Goal: Task Accomplishment & Management: Manage account settings

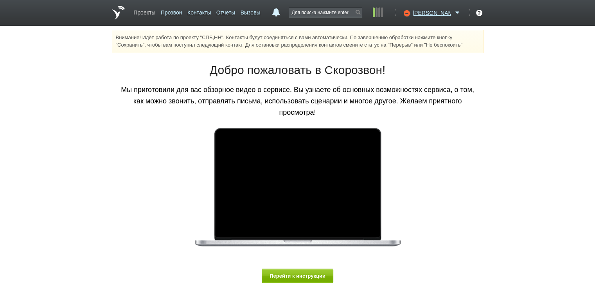
click at [146, 14] on link "Проекты" at bounding box center [144, 10] width 22 height 11
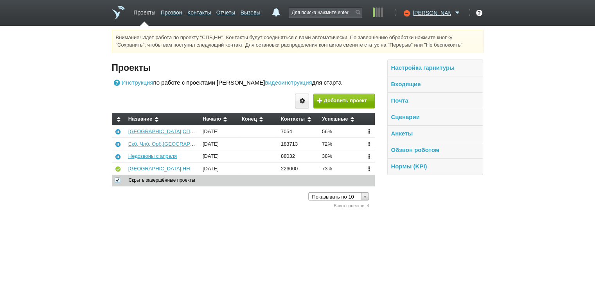
click at [139, 170] on link "[GEOGRAPHIC_DATA],НН" at bounding box center [159, 168] width 62 height 6
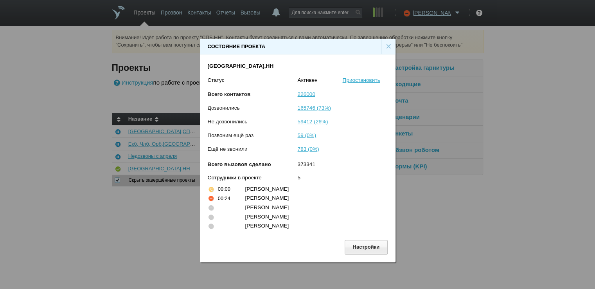
click at [524, 124] on div "Состояние проекта × СПБ,[PERSON_NAME] [PERSON_NAME] Всего контактов 226000 Дозв…" at bounding box center [297, 147] width 595 height 295
click at [386, 46] on div "×" at bounding box center [388, 46] width 14 height 15
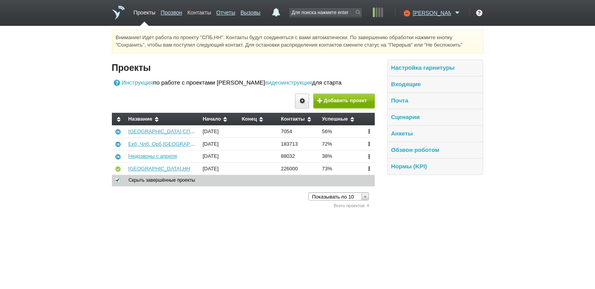
click at [211, 13] on link "Контакты" at bounding box center [198, 10] width 23 height 11
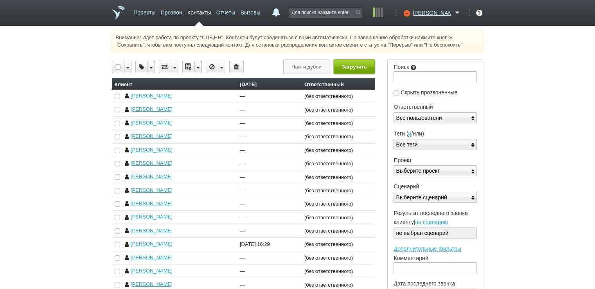
click at [350, 65] on button "Загрузить" at bounding box center [354, 66] width 41 height 14
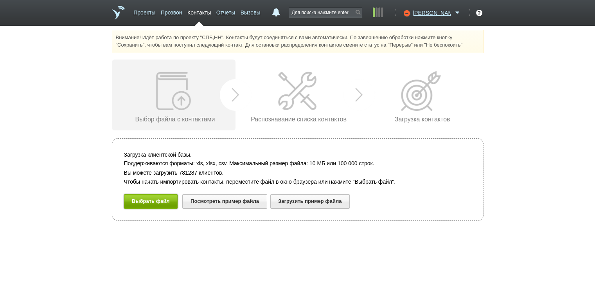
click at [163, 201] on button "Выбрать файл" at bounding box center [151, 201] width 54 height 14
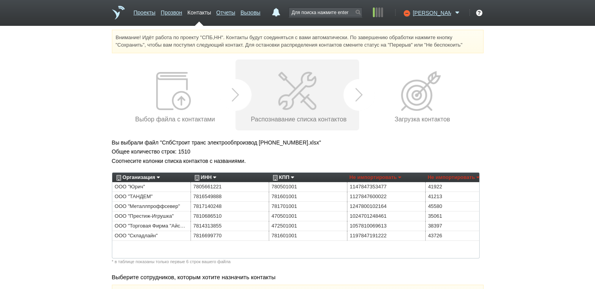
click at [157, 177] on link "Организация" at bounding box center [137, 176] width 45 height 9
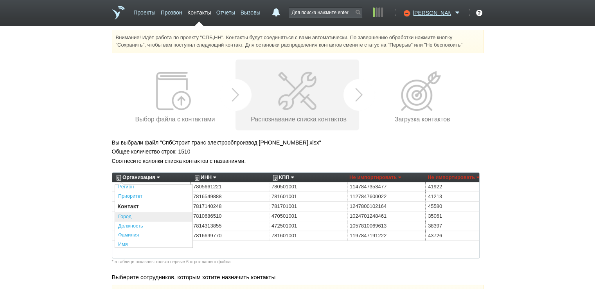
scroll to position [172, 0]
click at [135, 196] on link "Описание" at bounding box center [153, 196] width 77 height 9
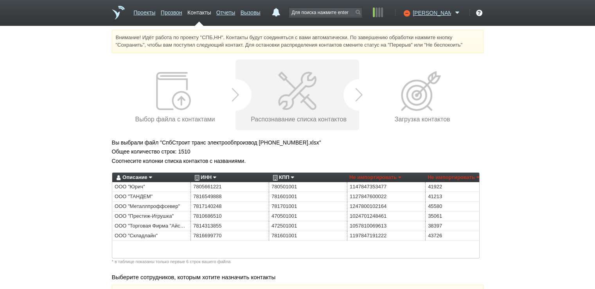
click at [214, 177] on link "ИНН" at bounding box center [204, 176] width 23 height 9
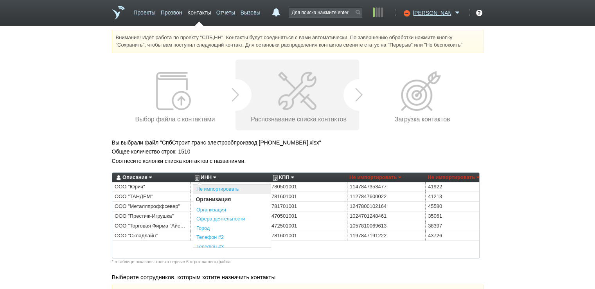
click at [210, 190] on link "Не импортировать" at bounding box center [231, 189] width 77 height 9
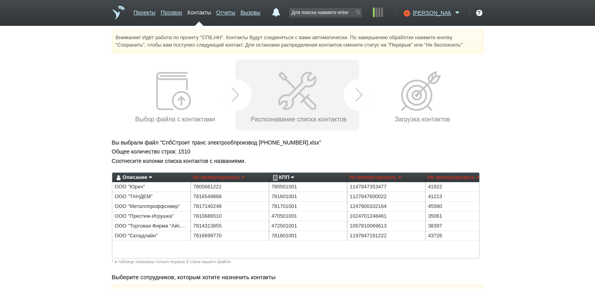
click at [292, 178] on link "КПП" at bounding box center [282, 176] width 23 height 9
click at [287, 190] on link "Не импортировать" at bounding box center [309, 189] width 77 height 9
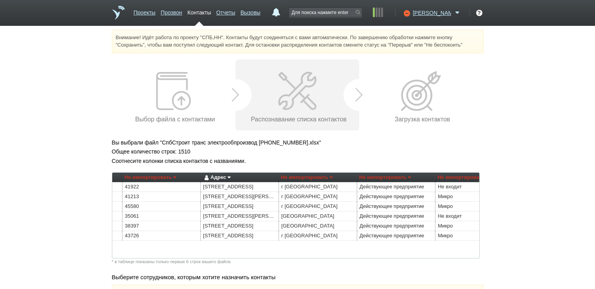
scroll to position [0, 319]
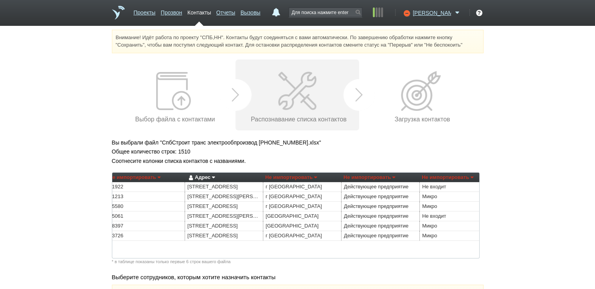
click at [213, 178] on link "Адрес" at bounding box center [201, 176] width 28 height 9
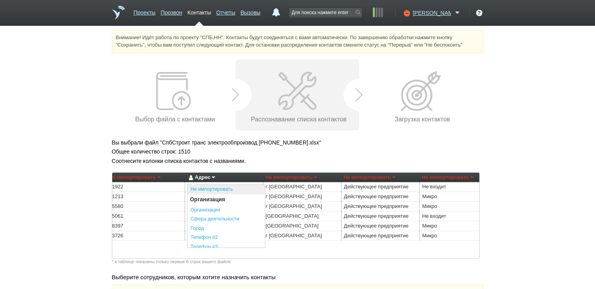
click at [209, 189] on link "Не импортировать" at bounding box center [225, 189] width 77 height 9
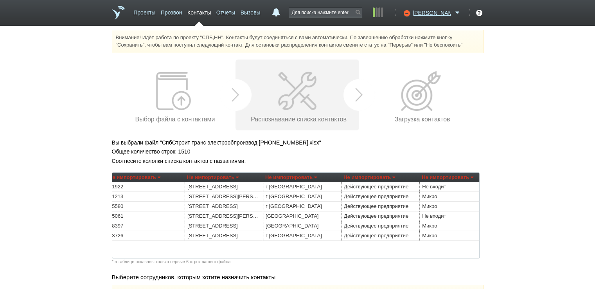
click at [316, 177] on link "Не импортировать" at bounding box center [291, 176] width 52 height 9
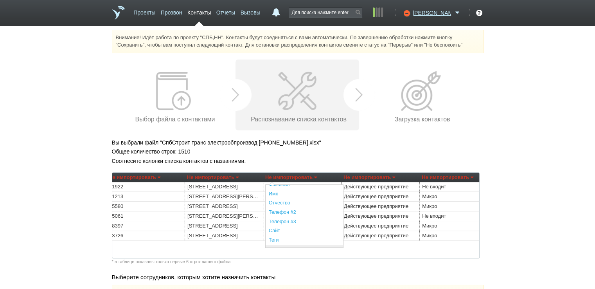
scroll to position [200, 0]
click at [287, 216] on link "Регион" at bounding box center [304, 214] width 77 height 9
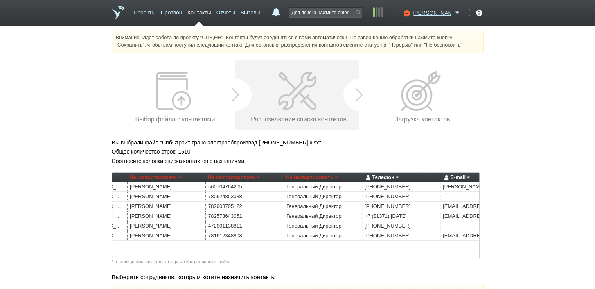
scroll to position [0, 768]
click at [178, 178] on link "Не импортировать" at bounding box center [155, 176] width 52 height 9
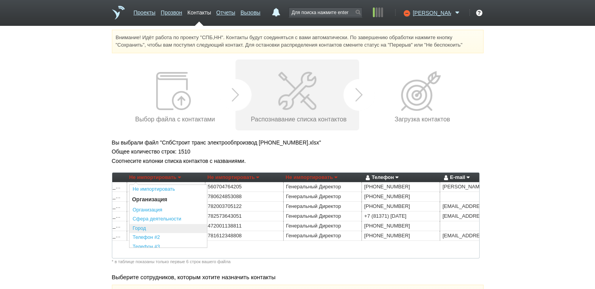
scroll to position [117, 0]
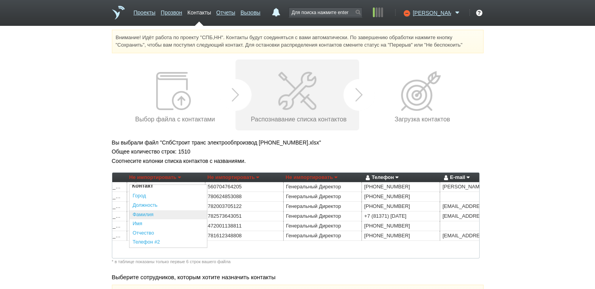
click at [158, 216] on link "Фамилия" at bounding box center [167, 214] width 77 height 9
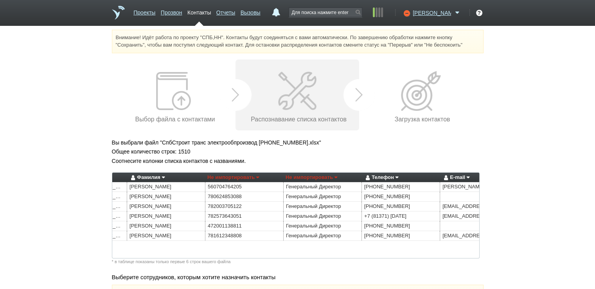
click at [335, 177] on link "Не импортировать" at bounding box center [312, 176] width 52 height 9
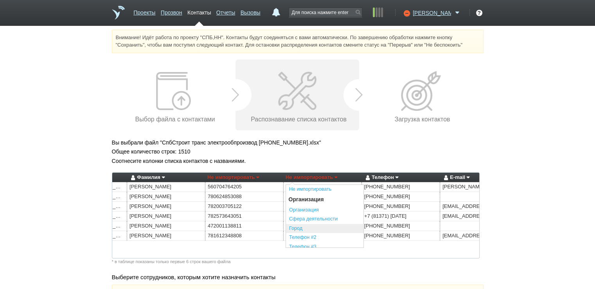
scroll to position [78, 0]
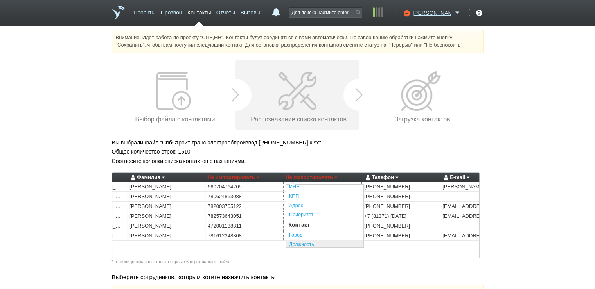
click at [301, 243] on link "Должность" at bounding box center [324, 244] width 77 height 9
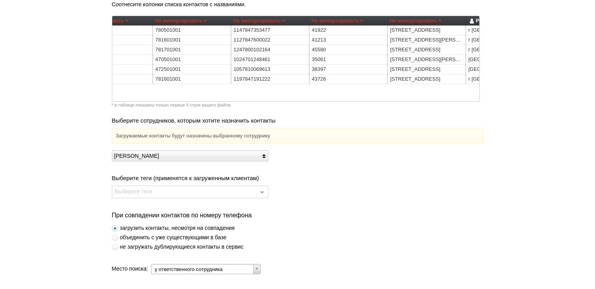
scroll to position [196, 0]
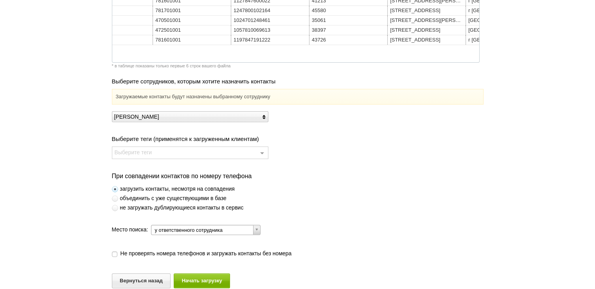
click at [113, 208] on span at bounding box center [115, 208] width 6 height 6
click at [5, 208] on input "не загружать дублирующиеся контакты в сервис" at bounding box center [2, 205] width 5 height 5
radio input "true"
click at [210, 280] on button "Начать загрузку" at bounding box center [202, 280] width 56 height 14
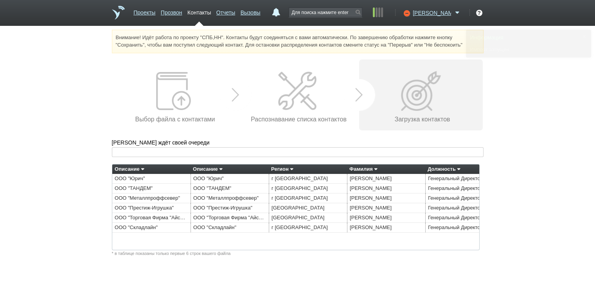
scroll to position [0, 0]
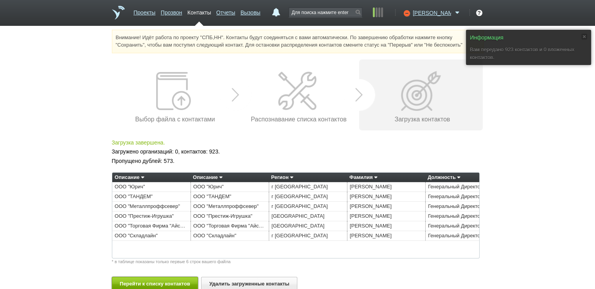
click at [174, 282] on button "Перейти к списку контактов" at bounding box center [155, 284] width 86 height 14
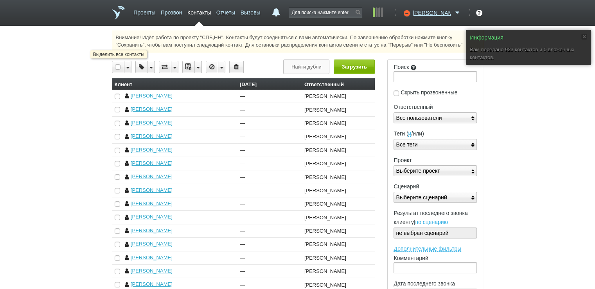
click at [119, 64] on div at bounding box center [118, 67] width 12 height 12
click at [198, 67] on icon at bounding box center [197, 67] width 7 height 12
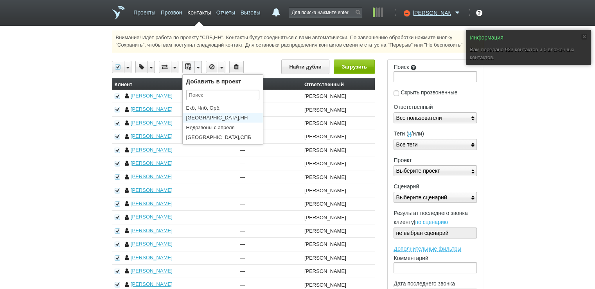
click at [204, 120] on li "[GEOGRAPHIC_DATA],НН" at bounding box center [225, 118] width 84 height 10
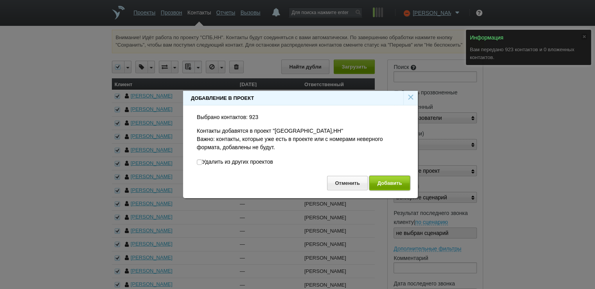
click at [388, 180] on button "Добавить" at bounding box center [389, 183] width 41 height 14
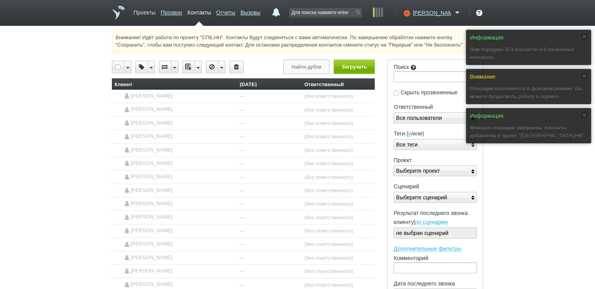
click at [144, 11] on link "Проекты" at bounding box center [144, 10] width 22 height 11
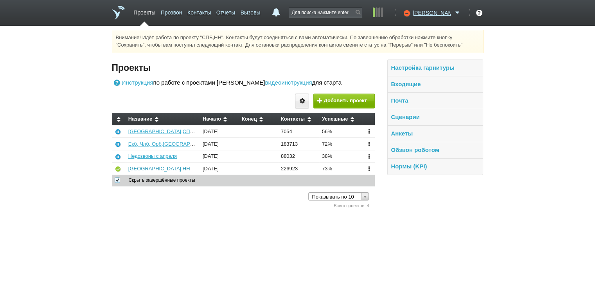
click at [145, 169] on link "[GEOGRAPHIC_DATA],НН" at bounding box center [159, 168] width 62 height 6
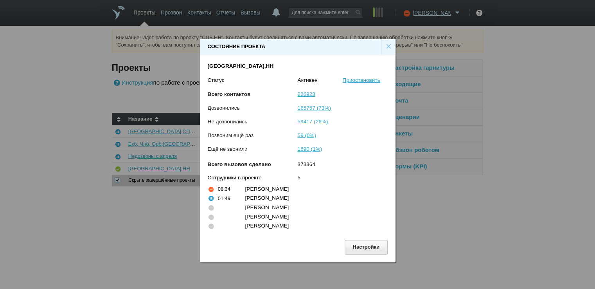
click at [387, 45] on div "×" at bounding box center [388, 46] width 14 height 15
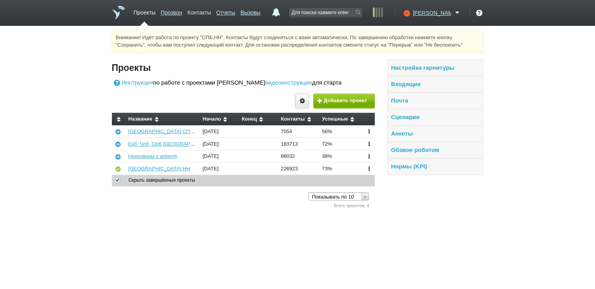
click at [211, 14] on link "Контакты" at bounding box center [198, 10] width 23 height 11
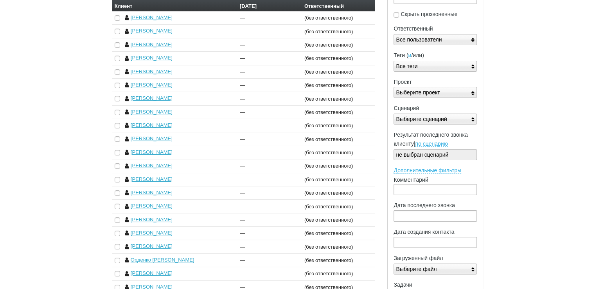
scroll to position [117, 0]
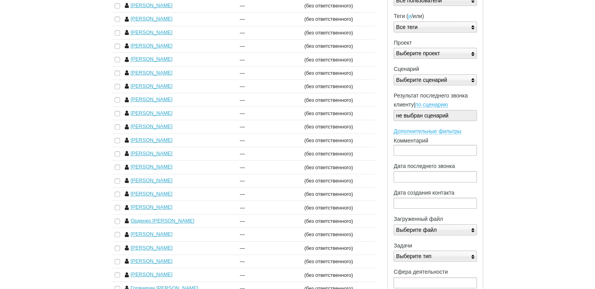
click at [450, 229] on div "Выберите файл" at bounding box center [434, 229] width 83 height 11
click at [526, 196] on div "Внимание! Идёт работа по проекту "СПБ,НН". Контакты будут соединяться с вами ав…" at bounding box center [297, 160] width 595 height 496
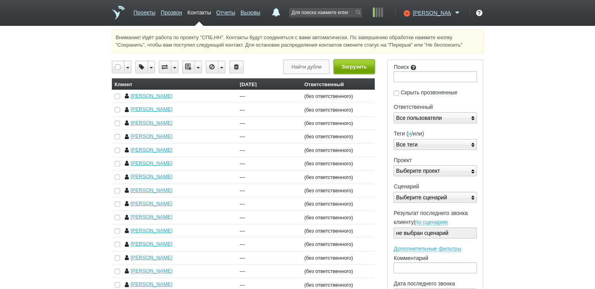
click at [356, 69] on button "Загрузить" at bounding box center [354, 66] width 41 height 14
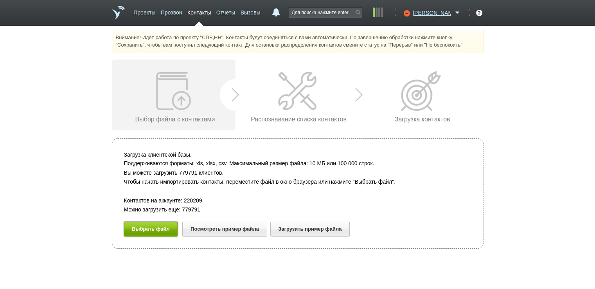
click at [147, 229] on button "Выбрать файл" at bounding box center [151, 228] width 54 height 14
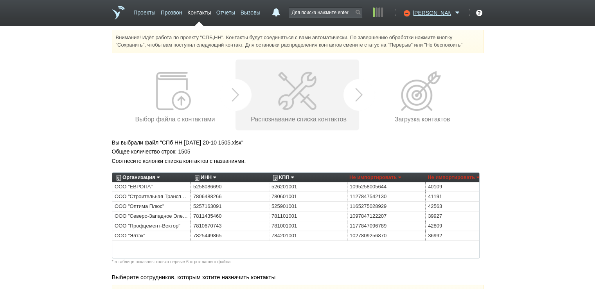
click at [158, 177] on link "Организация" at bounding box center [137, 176] width 45 height 9
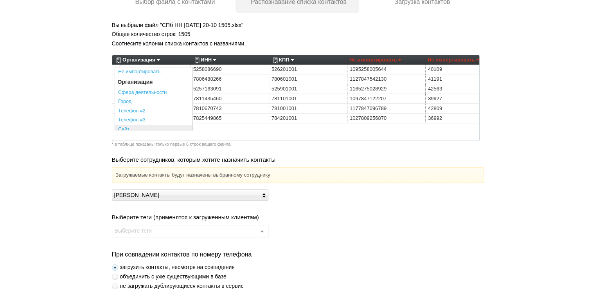
scroll to position [39, 0]
click at [147, 101] on link "Описание" at bounding box center [153, 99] width 77 height 9
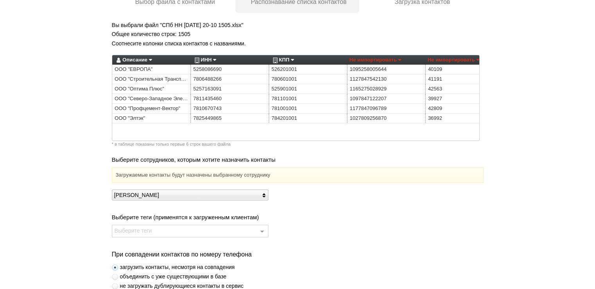
click at [214, 60] on link "ИНН" at bounding box center [204, 59] width 23 height 9
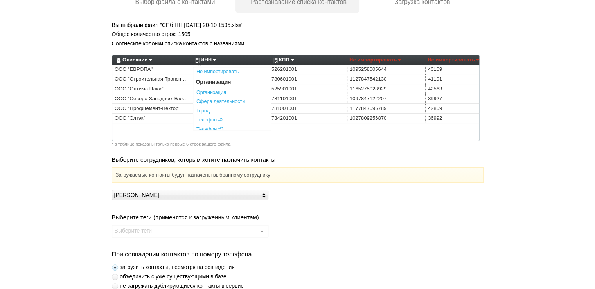
click at [237, 71] on link "Не импортировать" at bounding box center [231, 71] width 77 height 9
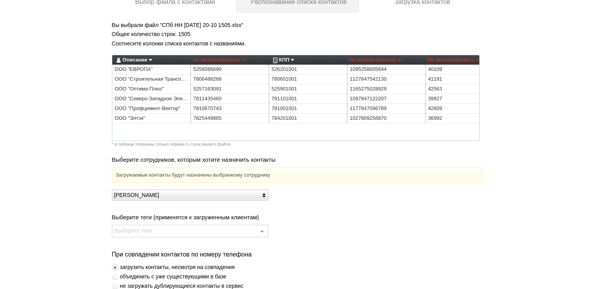
click at [290, 59] on link "КПП" at bounding box center [282, 59] width 23 height 9
click at [282, 70] on link "Не импортировать" at bounding box center [309, 71] width 77 height 9
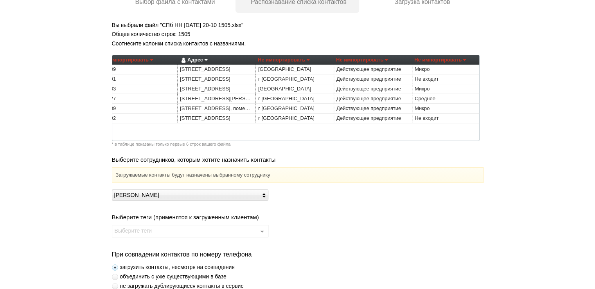
scroll to position [0, 363]
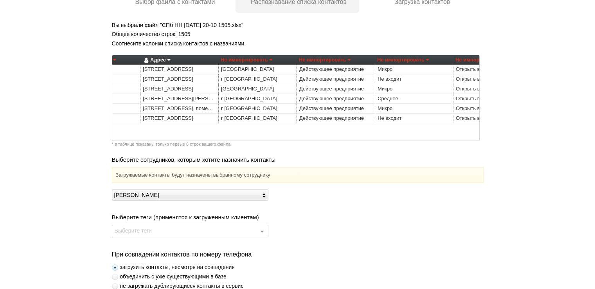
click at [168, 61] on link "Адрес" at bounding box center [156, 59] width 28 height 9
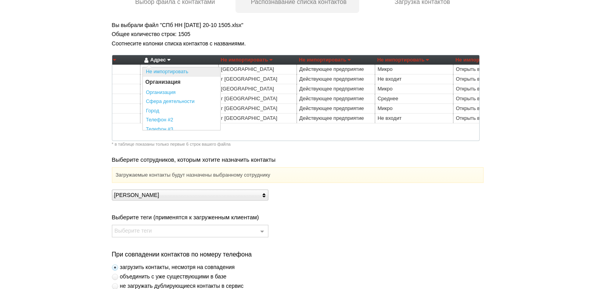
click at [166, 72] on link "Не импортировать" at bounding box center [181, 71] width 77 height 9
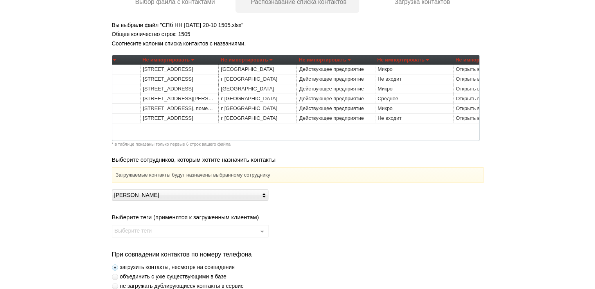
click at [271, 58] on link "Не импортировать" at bounding box center [247, 59] width 52 height 9
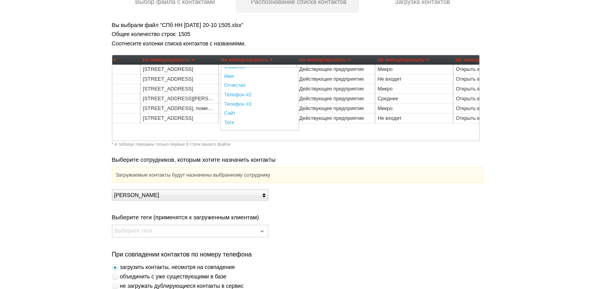
scroll to position [196, 0]
click at [249, 102] on link "Регион" at bounding box center [259, 101] width 77 height 9
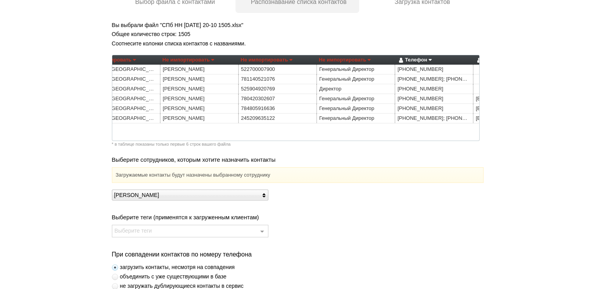
scroll to position [0, 740]
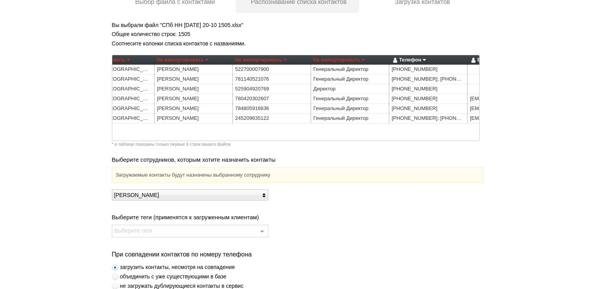
click at [207, 60] on link "Не импортировать" at bounding box center [182, 59] width 52 height 9
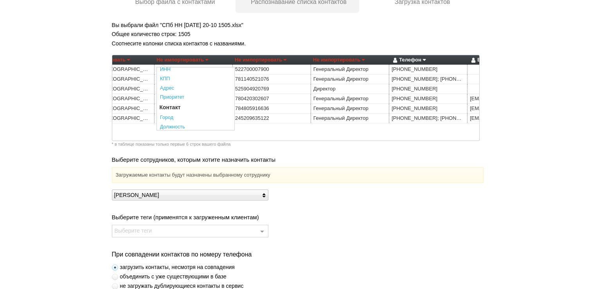
scroll to position [117, 0]
click at [178, 97] on link "Фамилия" at bounding box center [195, 97] width 77 height 9
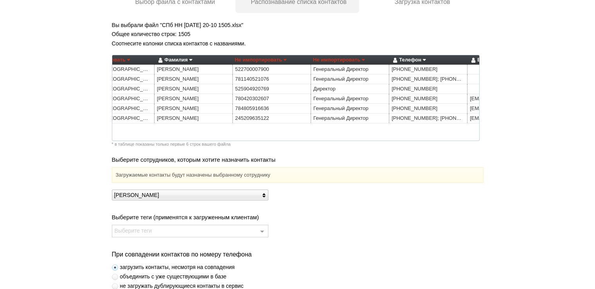
click at [363, 60] on link "Не импортировать" at bounding box center [339, 59] width 52 height 9
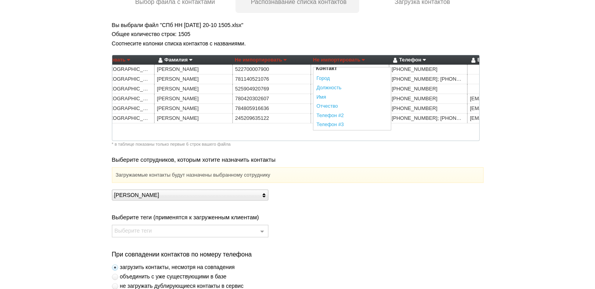
click at [332, 86] on link "Должность" at bounding box center [351, 87] width 77 height 9
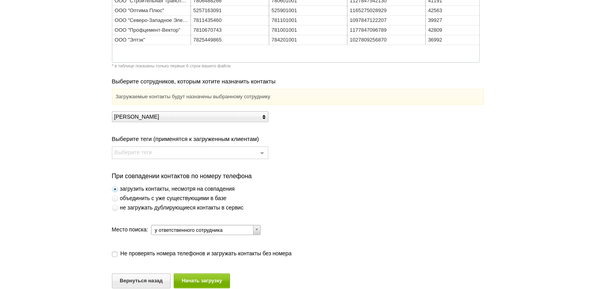
scroll to position [206, 0]
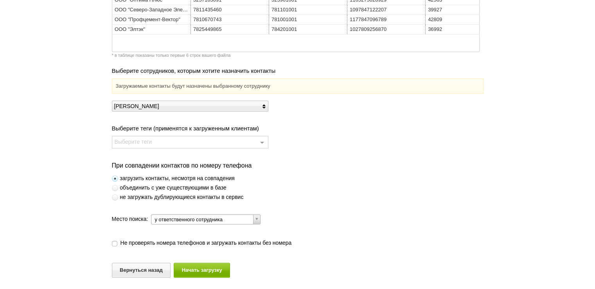
click at [116, 197] on span at bounding box center [115, 197] width 6 height 6
click at [5, 197] on input "не загружать дублирующиеся контакты в сервис" at bounding box center [2, 194] width 5 height 5
radio input "true"
click at [199, 266] on button "Начать загрузку" at bounding box center [202, 269] width 56 height 14
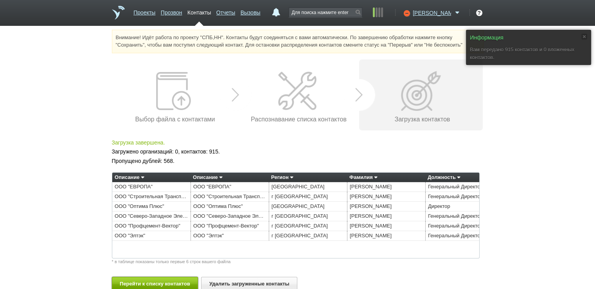
click at [151, 284] on button "Перейти к списку контактов" at bounding box center [155, 284] width 86 height 14
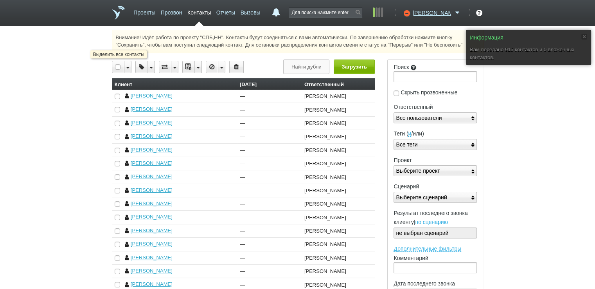
click at [116, 65] on div at bounding box center [118, 67] width 12 height 12
click at [199, 68] on icon at bounding box center [197, 67] width 7 height 12
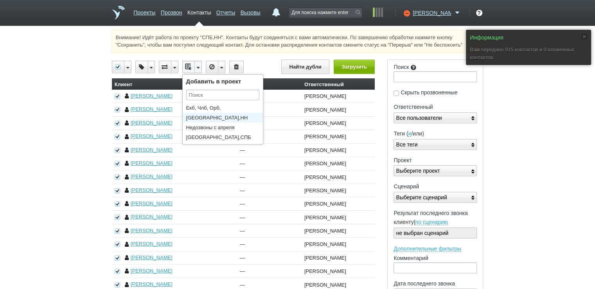
click at [207, 116] on li "[GEOGRAPHIC_DATA],НН" at bounding box center [225, 118] width 84 height 10
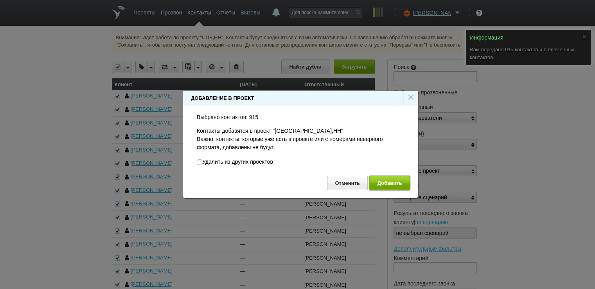
click at [389, 182] on button "Добавить" at bounding box center [389, 183] width 41 height 14
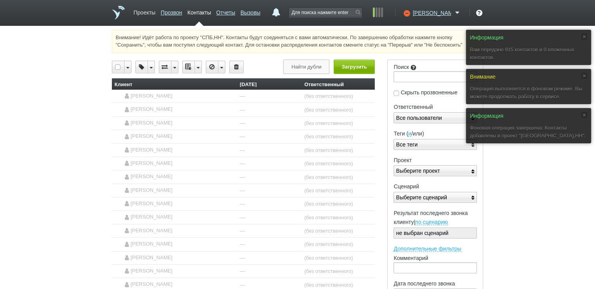
click at [145, 11] on link "Проекты" at bounding box center [144, 10] width 22 height 11
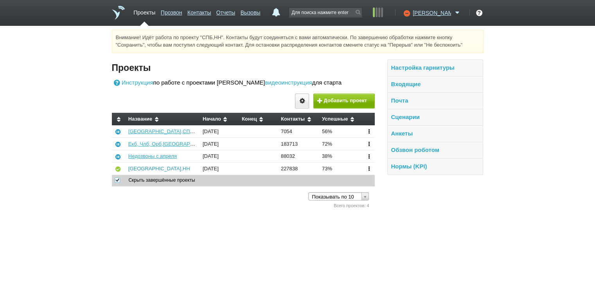
click at [139, 169] on link "[GEOGRAPHIC_DATA],НН" at bounding box center [159, 168] width 62 height 6
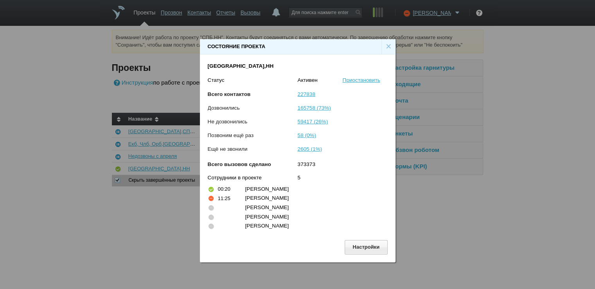
click at [387, 45] on div "×" at bounding box center [388, 46] width 14 height 15
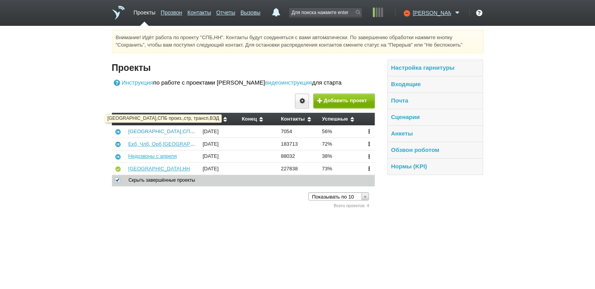
click at [160, 131] on link "[GEOGRAPHIC_DATA],СПБ произ.,стр, трансп,ВЭД" at bounding box center [188, 131] width 121 height 6
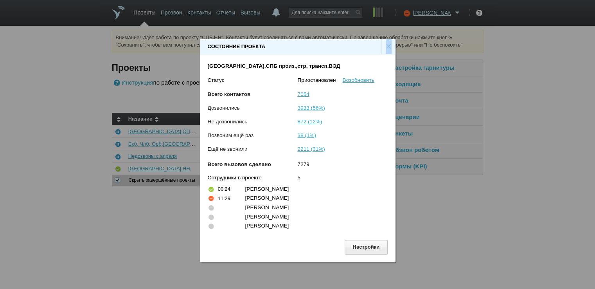
click at [388, 44] on div "×" at bounding box center [388, 46] width 14 height 15
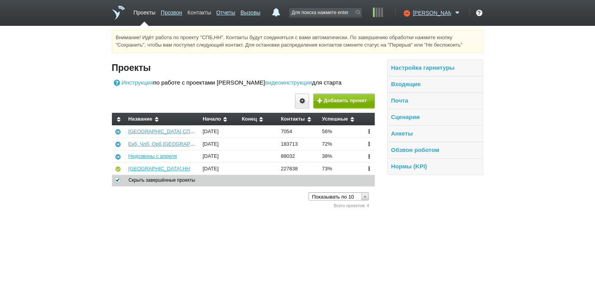
click at [206, 13] on link "Контакты" at bounding box center [198, 10] width 23 height 11
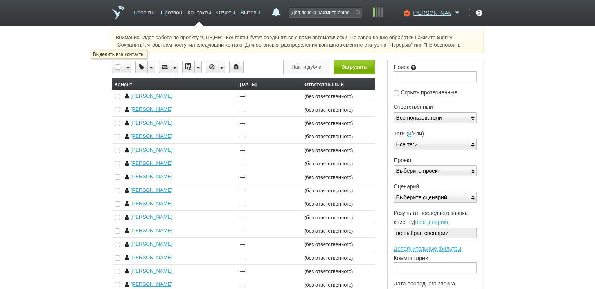
click at [120, 68] on div at bounding box center [118, 67] width 12 height 12
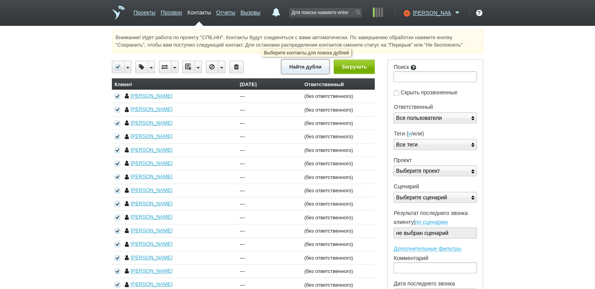
click at [302, 68] on button "Найти дубли" at bounding box center [305, 66] width 48 height 14
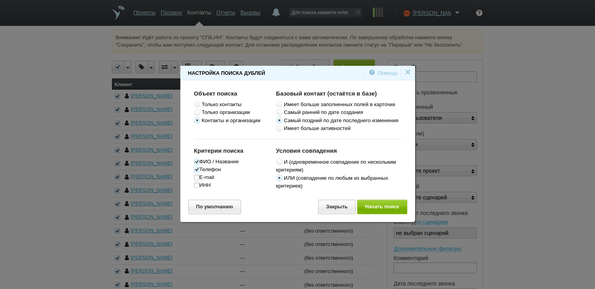
drag, startPoint x: 289, startPoint y: 72, endPoint x: 236, endPoint y: 66, distance: 52.8
click at [226, 66] on div "Настройка поиска дублей × Помощь Объект поиска Только контакты Только организац…" at bounding box center [297, 144] width 235 height 156
click at [379, 210] on button "Начать поиск" at bounding box center [382, 206] width 50 height 14
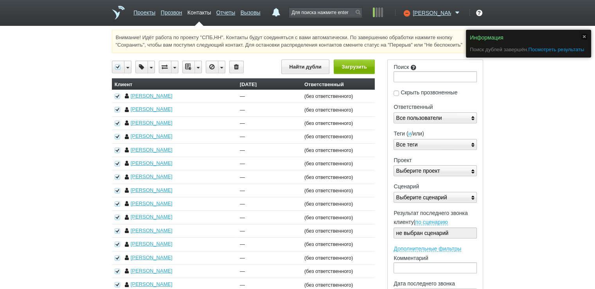
click at [553, 49] on link "Посмотреть результаты" at bounding box center [556, 50] width 56 height 6
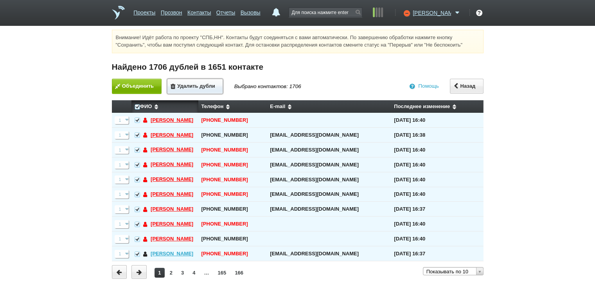
click at [198, 89] on button "Удалить дубли" at bounding box center [195, 86] width 56 height 15
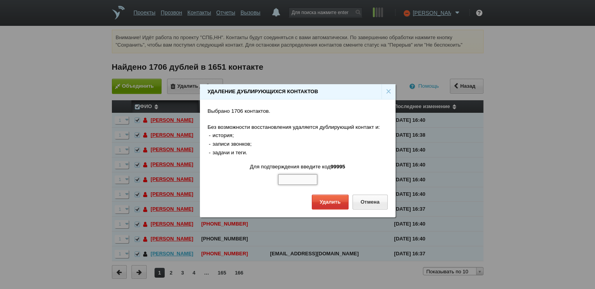
click at [294, 177] on input "text" at bounding box center [297, 179] width 39 height 11
type input "99995"
click at [325, 200] on button "Удалить" at bounding box center [330, 201] width 37 height 14
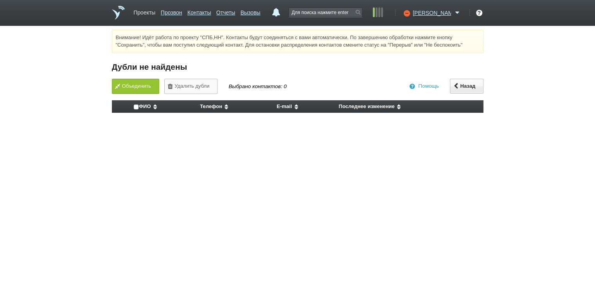
click at [149, 13] on link "Проекты" at bounding box center [144, 10] width 22 height 11
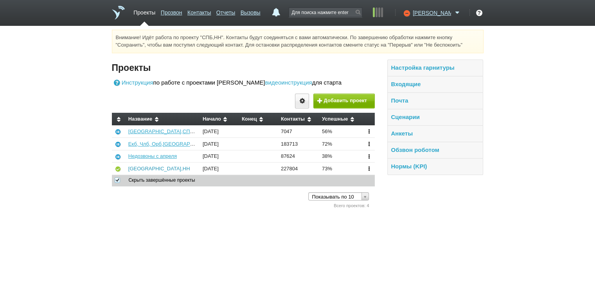
click at [140, 169] on link "[GEOGRAPHIC_DATA],НН" at bounding box center [159, 168] width 62 height 6
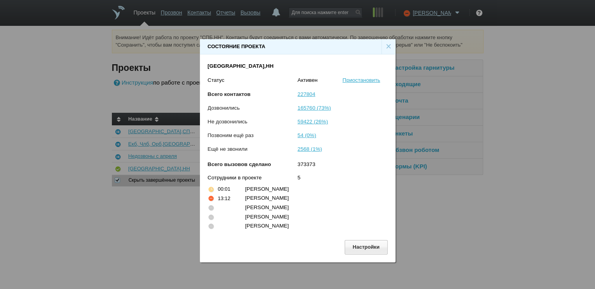
click at [386, 44] on div "×" at bounding box center [388, 46] width 14 height 15
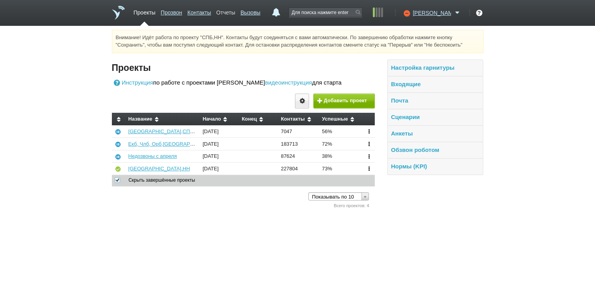
click at [233, 12] on link "Отчеты" at bounding box center [225, 10] width 19 height 11
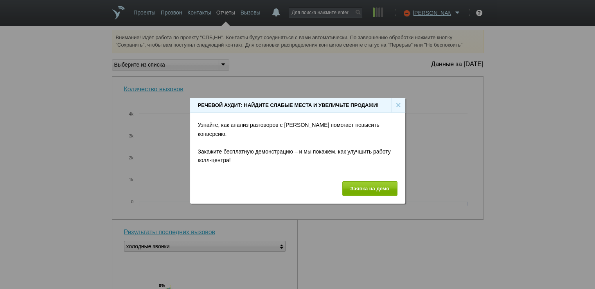
click at [399, 109] on div "×" at bounding box center [398, 105] width 14 height 15
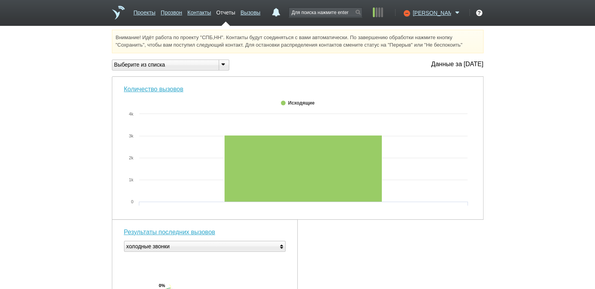
click at [222, 63] on icon at bounding box center [223, 64] width 9 height 6
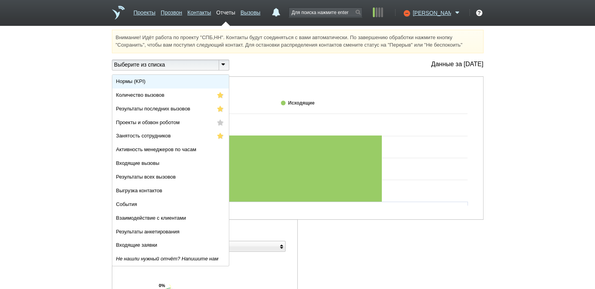
click at [195, 81] on li "Нормы (KPI)" at bounding box center [170, 82] width 117 height 14
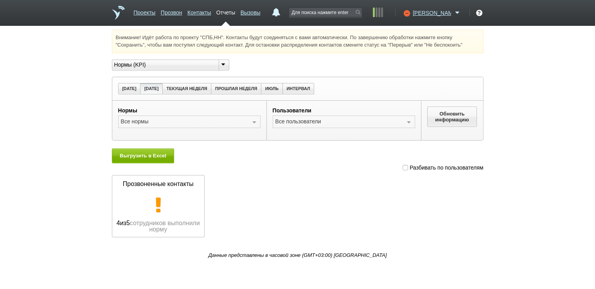
drag, startPoint x: 407, startPoint y: 165, endPoint x: 408, endPoint y: 162, distance: 4.0
click at [408, 165] on span at bounding box center [404, 167] width 5 height 5
click at [408, 165] on input "Разбивать по пользователям" at bounding box center [404, 165] width 5 height 5
checkbox input "true"
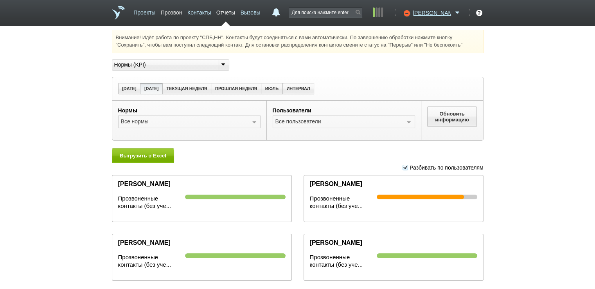
click at [182, 11] on link "Прозвон" at bounding box center [172, 10] width 22 height 11
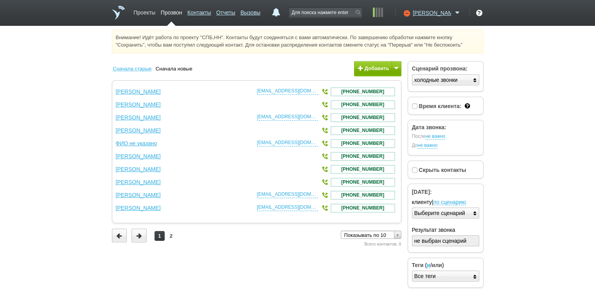
click at [144, 13] on link "Проекты" at bounding box center [144, 10] width 22 height 11
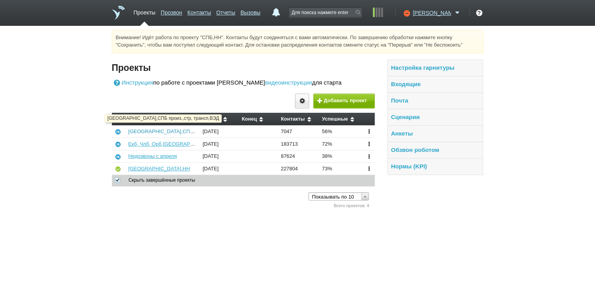
click at [153, 130] on link "[GEOGRAPHIC_DATA],СПБ произ.,стр, трансп,ВЭД" at bounding box center [188, 131] width 121 height 6
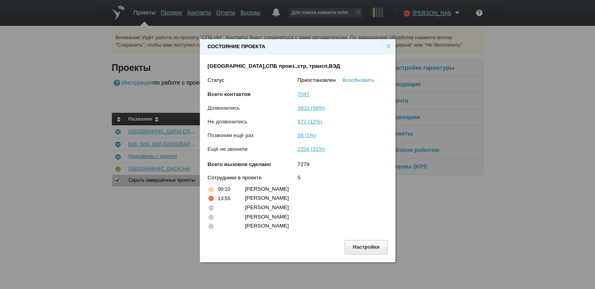
click at [354, 80] on link "Возобновить" at bounding box center [359, 80] width 32 height 6
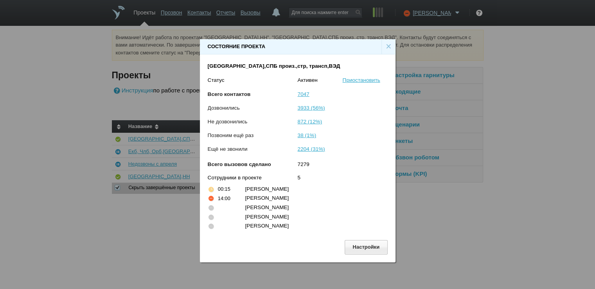
click at [387, 44] on div "×" at bounding box center [388, 46] width 14 height 15
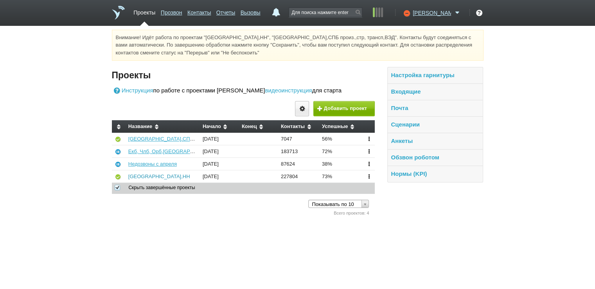
click at [132, 175] on link "[GEOGRAPHIC_DATA],НН" at bounding box center [159, 176] width 62 height 6
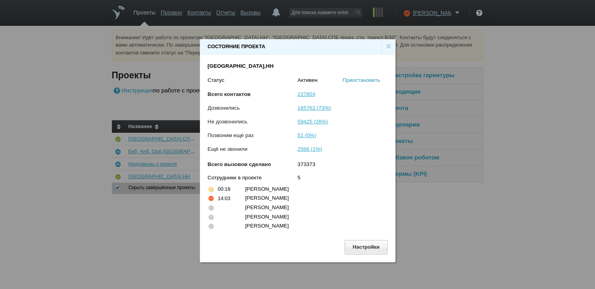
click at [365, 82] on link "Приостановить" at bounding box center [362, 80] width 38 height 6
click at [385, 44] on div "×" at bounding box center [388, 46] width 14 height 15
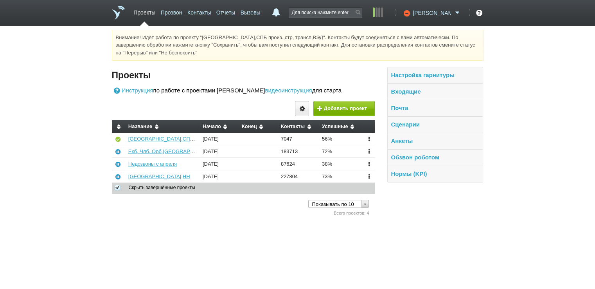
click at [456, 11] on span at bounding box center [457, 13] width 9 height 8
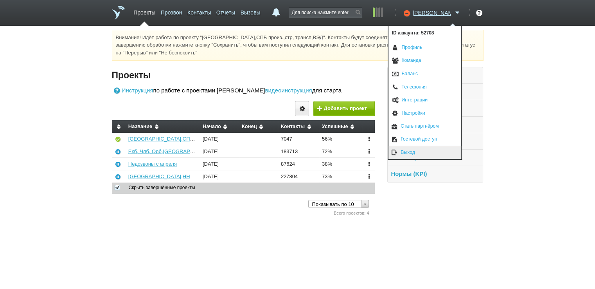
click at [410, 155] on link "Выход" at bounding box center [424, 152] width 73 height 13
